Goal: Information Seeking & Learning: Learn about a topic

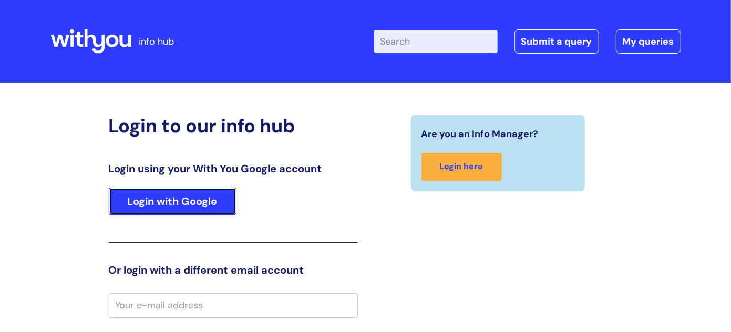
click at [164, 198] on link "Login with Google" at bounding box center [173, 201] width 128 height 27
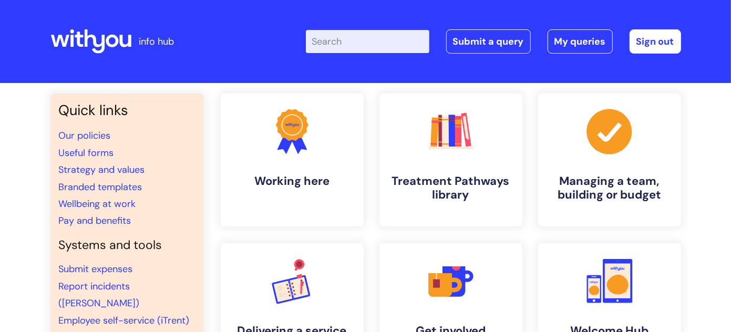
click at [335, 42] on input "Enter your search term here..." at bounding box center [368, 41] width 124 height 23
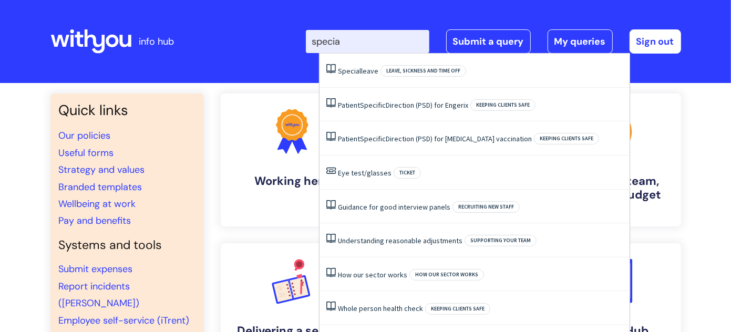
type input "special"
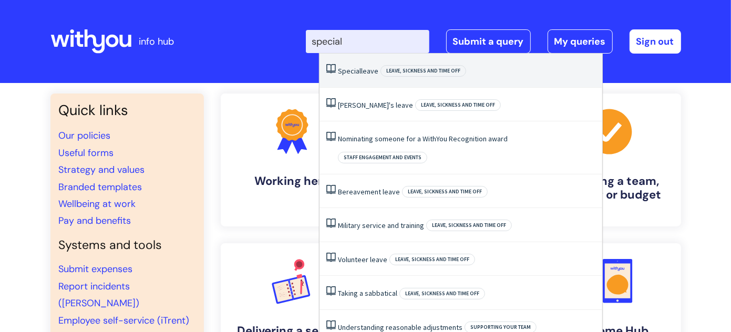
click at [356, 71] on span "Special" at bounding box center [349, 70] width 23 height 9
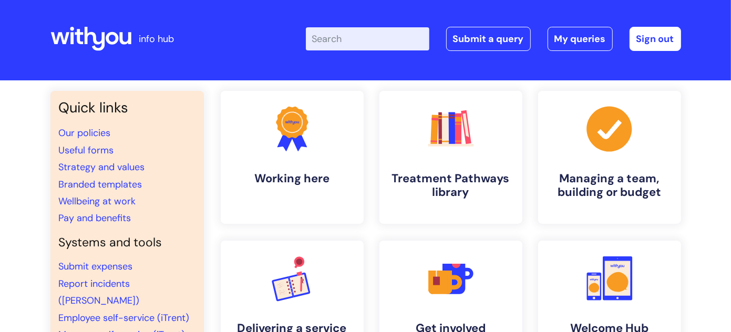
scroll to position [105, 0]
